Goal: Check status: Check status

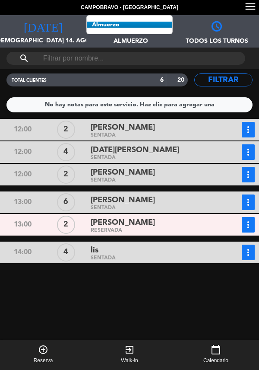
click at [149, 33] on span "Almuerzo Todos los servicios Almuerzo Cena" at bounding box center [129, 31] width 86 height 32
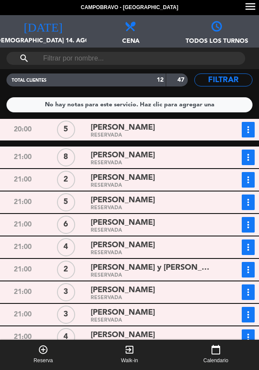
click at [252, 135] on button "more_vert" at bounding box center [248, 130] width 13 height 16
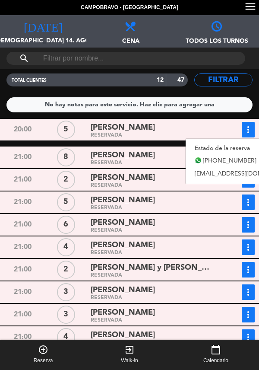
click at [71, 132] on div "5" at bounding box center [66, 130] width 18 height 18
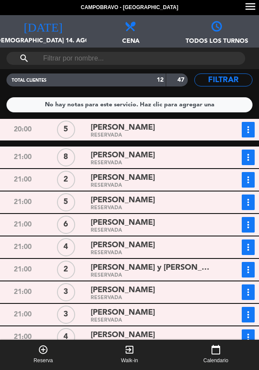
click at [103, 137] on div "RESERVADA" at bounding box center [153, 136] width 124 height 4
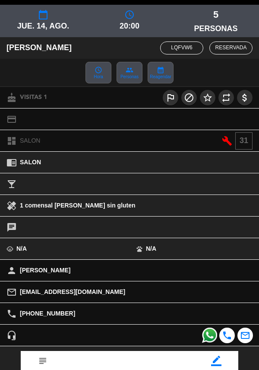
scroll to position [113, 0]
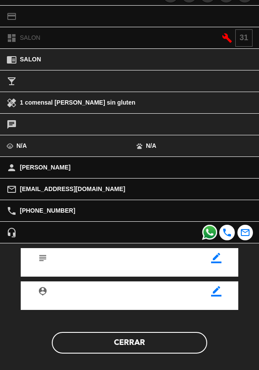
click at [130, 346] on button "Cerrar" at bounding box center [130, 343] width 156 height 22
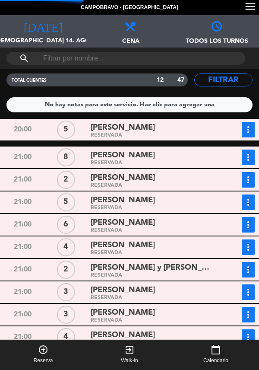
click at [249, 131] on icon "more_vert" at bounding box center [248, 129] width 10 height 10
click at [253, 127] on icon "more_vert" at bounding box center [248, 129] width 10 height 10
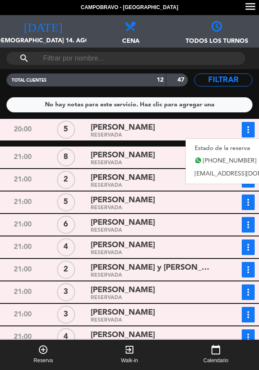
click at [242, 142] on link "Estado de la reserva" at bounding box center [246, 148] width 121 height 13
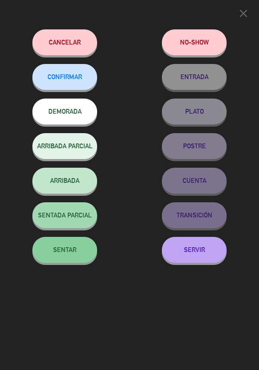
click at [63, 80] on span "CONFIRMAR" at bounding box center [65, 76] width 35 height 7
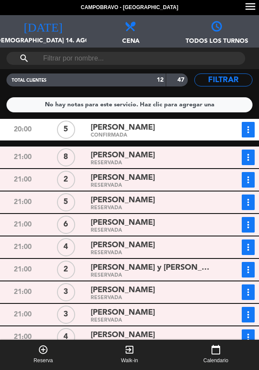
click at [193, 160] on div "[PERSON_NAME]" at bounding box center [153, 156] width 124 height 12
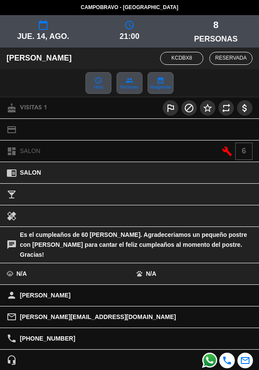
scroll to position [118, 0]
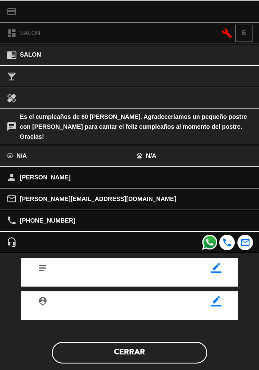
click at [143, 342] on button "Cerrar" at bounding box center [130, 353] width 156 height 22
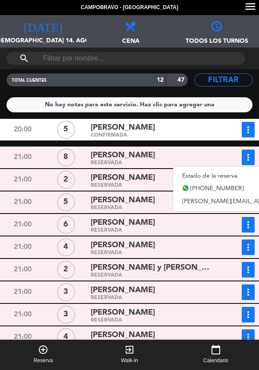
click at [242, 171] on link "Estado de la reserva" at bounding box center [257, 175] width 169 height 13
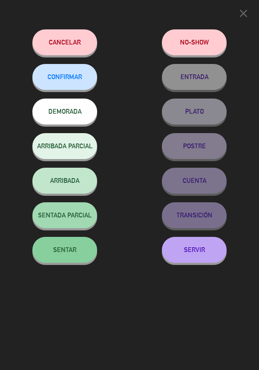
click at [66, 79] on span "CONFIRMAR" at bounding box center [65, 76] width 35 height 7
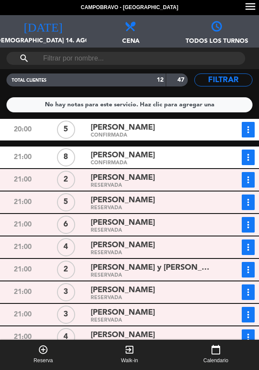
click at [163, 184] on div "RESERVADA" at bounding box center [153, 186] width 124 height 4
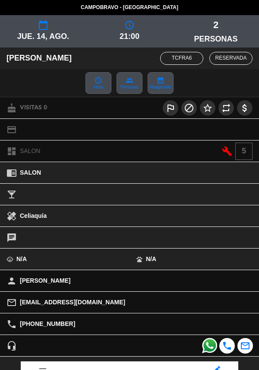
scroll to position [113, 0]
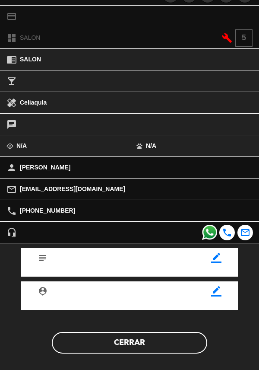
click at [128, 335] on button "Cerrar" at bounding box center [130, 343] width 156 height 22
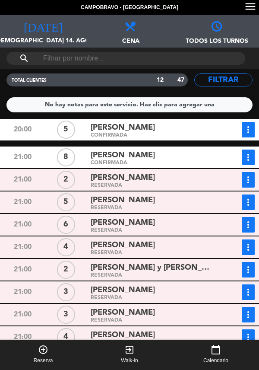
click at [72, 199] on div "5" at bounding box center [66, 202] width 18 height 18
click at [116, 206] on div "RESERVADA" at bounding box center [153, 208] width 124 height 4
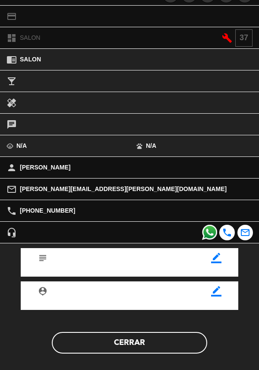
click at [128, 351] on button "Cerrar" at bounding box center [130, 343] width 156 height 22
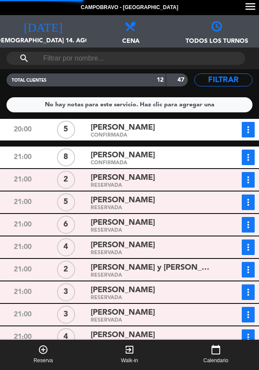
click at [131, 222] on span "[PERSON_NAME]" at bounding box center [123, 223] width 64 height 13
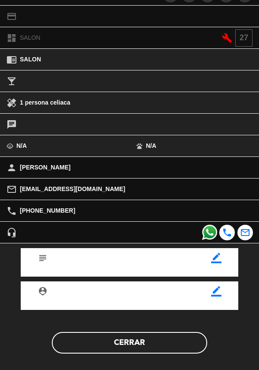
click at [130, 336] on button "Cerrar" at bounding box center [130, 343] width 156 height 22
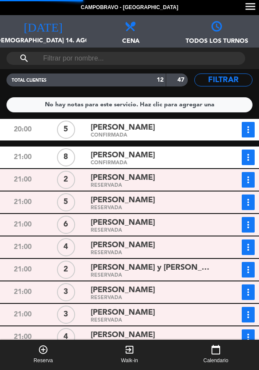
click at [246, 185] on icon "more_vert" at bounding box center [248, 180] width 10 height 10
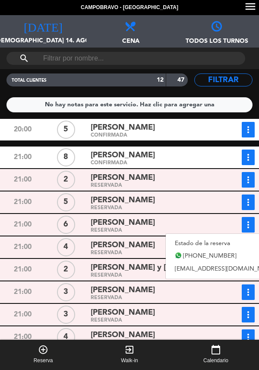
click at [199, 241] on link "Estado de la reserva" at bounding box center [226, 243] width 121 height 13
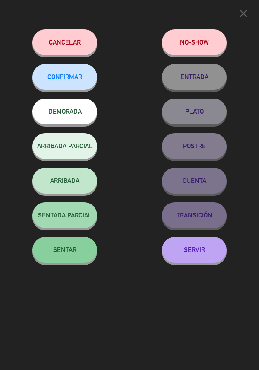
click at [68, 80] on span "CONFIRMAR" at bounding box center [65, 76] width 35 height 7
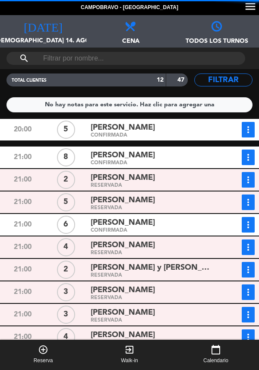
click at [126, 250] on span "[PERSON_NAME]" at bounding box center [123, 245] width 64 height 13
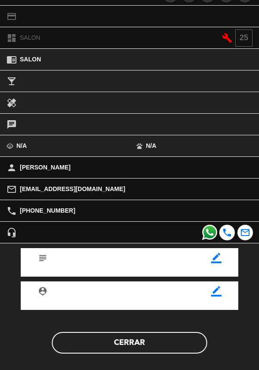
click at [139, 351] on button "Cerrar" at bounding box center [130, 343] width 156 height 22
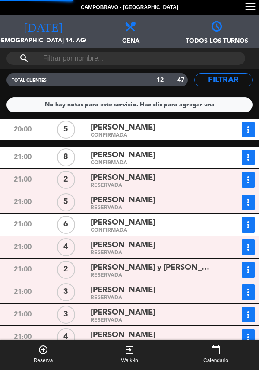
click at [99, 274] on div "RESERVADA" at bounding box center [153, 276] width 124 height 4
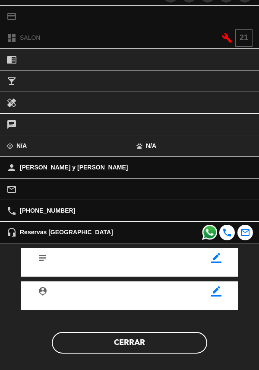
click at [120, 336] on button "Cerrar" at bounding box center [130, 343] width 156 height 22
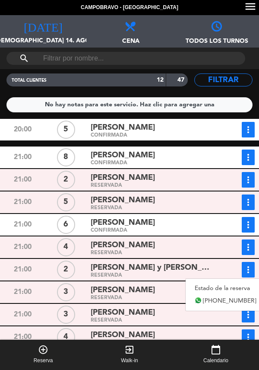
click at [242, 285] on link "Estado de la reserva" at bounding box center [226, 288] width 80 height 13
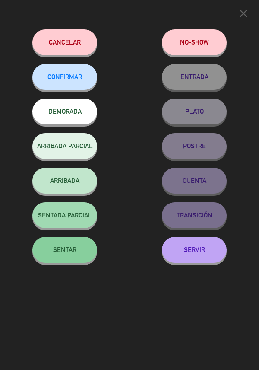
click at [70, 78] on span "CONFIRMAR" at bounding box center [65, 76] width 35 height 7
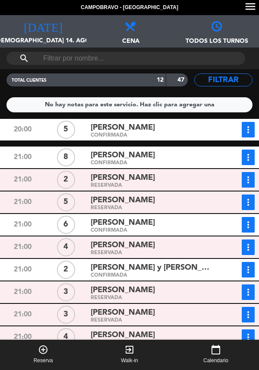
click at [97, 286] on span "[PERSON_NAME]" at bounding box center [123, 290] width 64 height 13
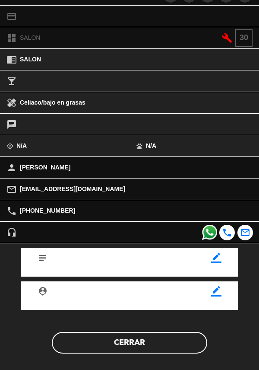
click at [159, 341] on button "Cerrar" at bounding box center [130, 343] width 156 height 22
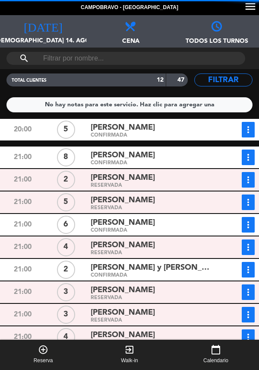
click at [146, 314] on span "[PERSON_NAME]" at bounding box center [123, 312] width 64 height 13
